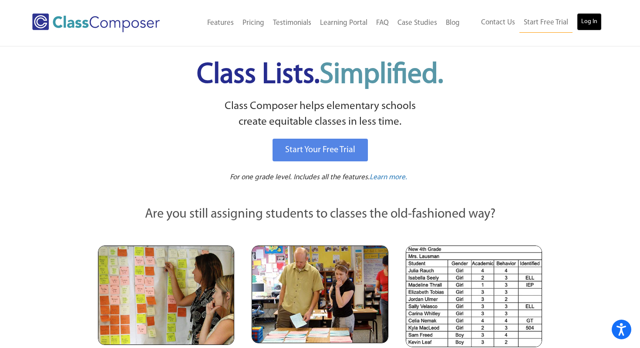
click at [588, 22] on link "Log In" at bounding box center [589, 21] width 25 height 17
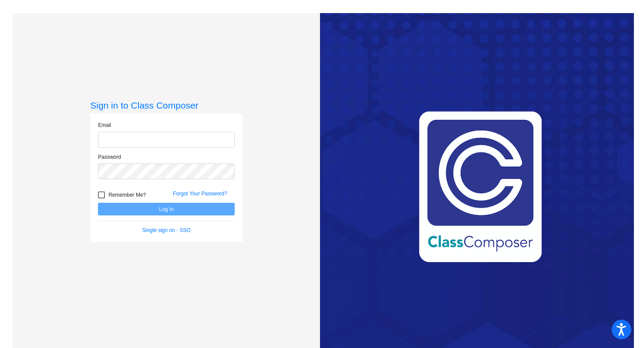
type input "[EMAIL_ADDRESS][DOMAIN_NAME]"
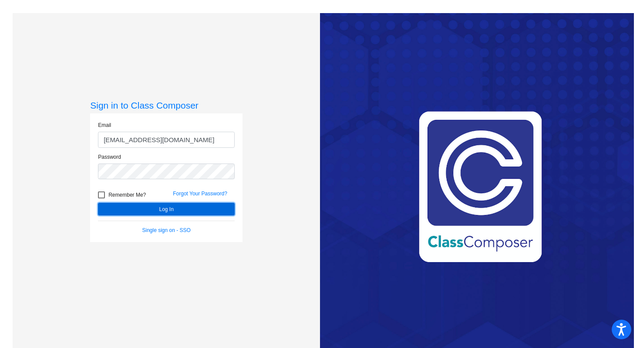
click at [186, 210] on button "Log In" at bounding box center [166, 209] width 137 height 13
